Goal: Task Accomplishment & Management: Use online tool/utility

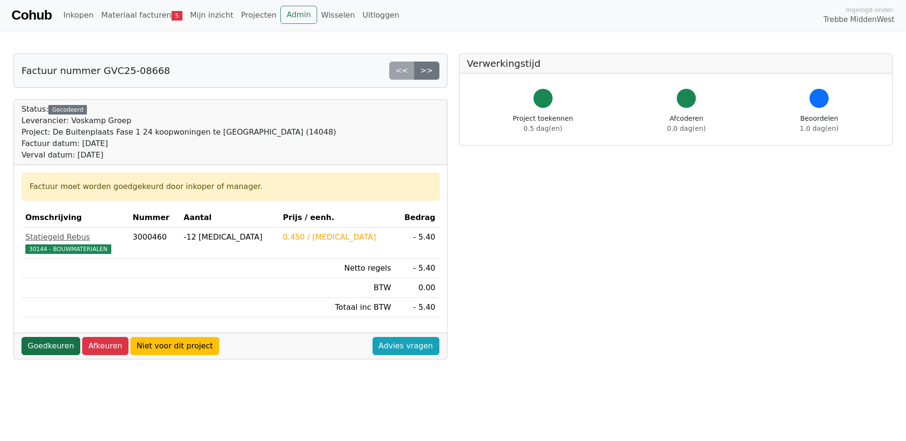
click at [50, 347] on link "Goedkeuren" at bounding box center [50, 346] width 59 height 18
click at [45, 345] on link "Goedkeuren" at bounding box center [50, 346] width 59 height 18
click at [45, 348] on link "Goedkeuren" at bounding box center [50, 346] width 59 height 18
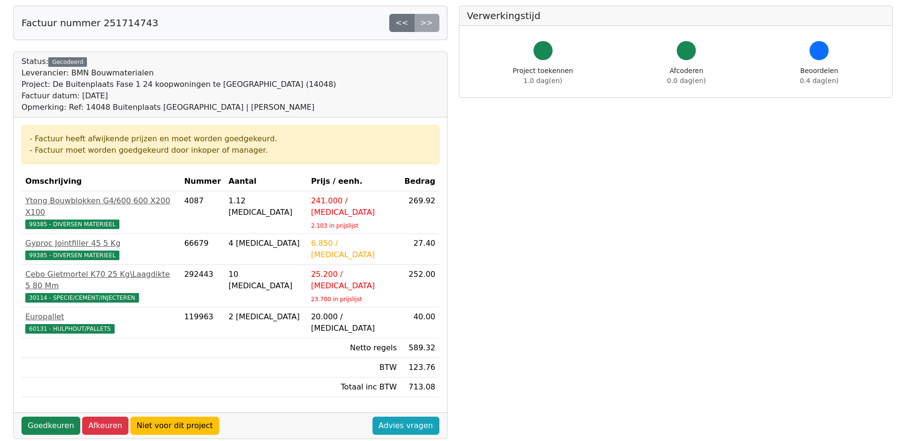
scroll to position [96, 0]
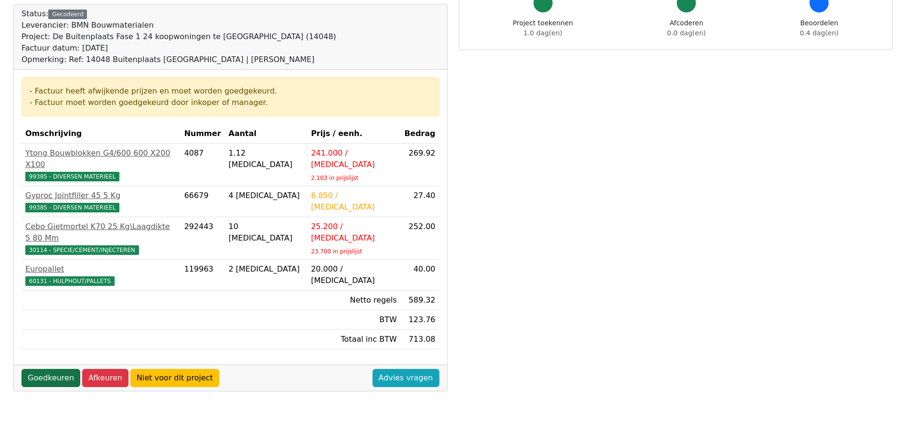
click at [57, 369] on link "Goedkeuren" at bounding box center [50, 378] width 59 height 18
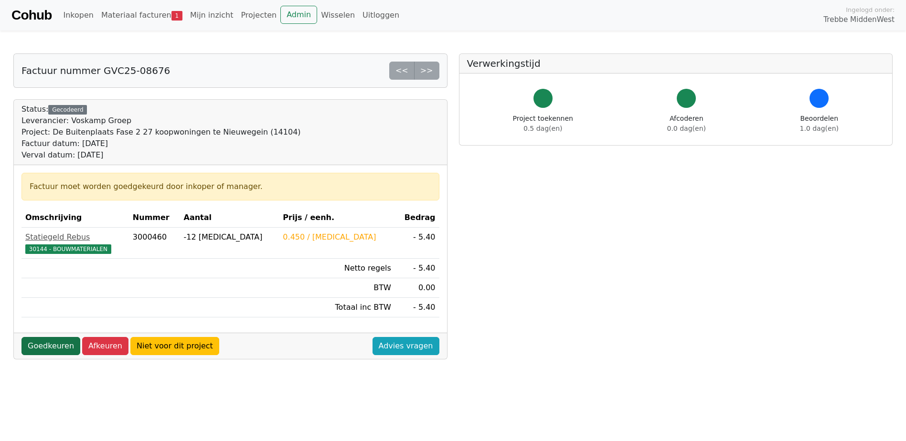
click at [48, 351] on link "Goedkeuren" at bounding box center [50, 346] width 59 height 18
